Goal: Task Accomplishment & Management: Use online tool/utility

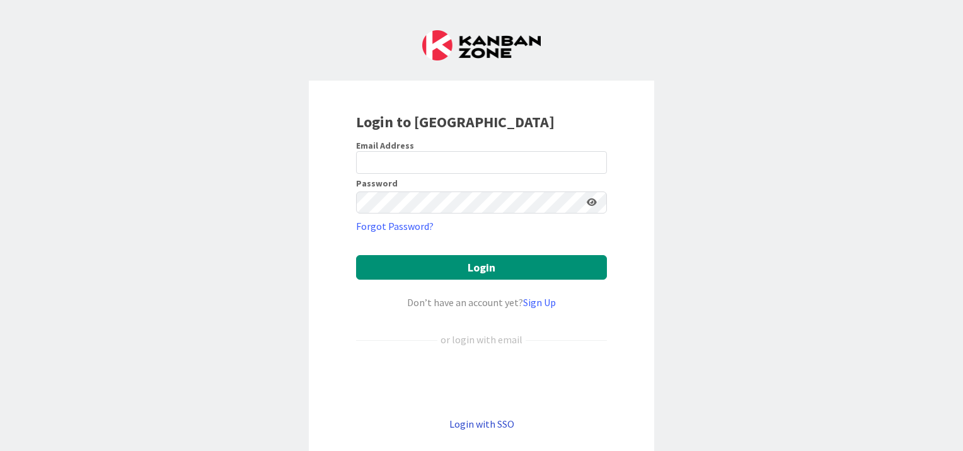
click at [461, 426] on link "Login with SSO" at bounding box center [481, 424] width 65 height 13
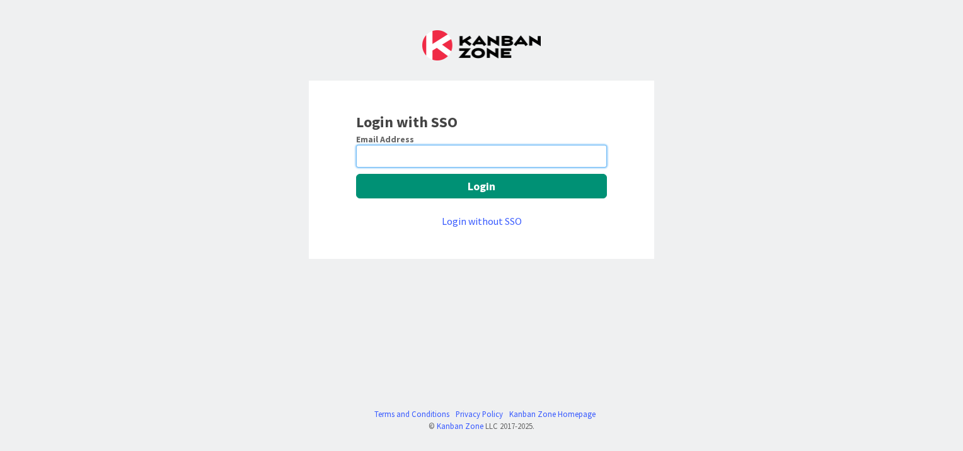
click at [446, 158] on input "email" at bounding box center [481, 156] width 251 height 23
type input "[EMAIL_ADDRESS][PERSON_NAME][DOMAIN_NAME]"
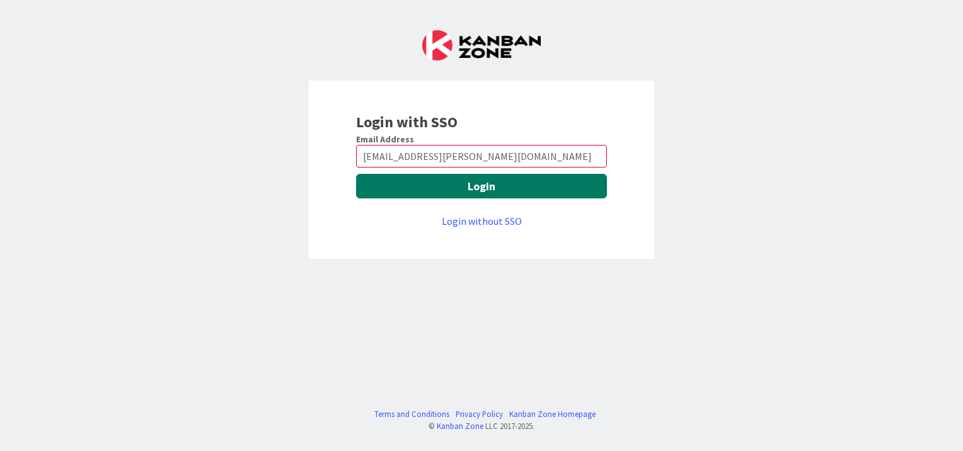
click at [436, 192] on button "Login" at bounding box center [481, 186] width 251 height 25
